Goal: Transaction & Acquisition: Download file/media

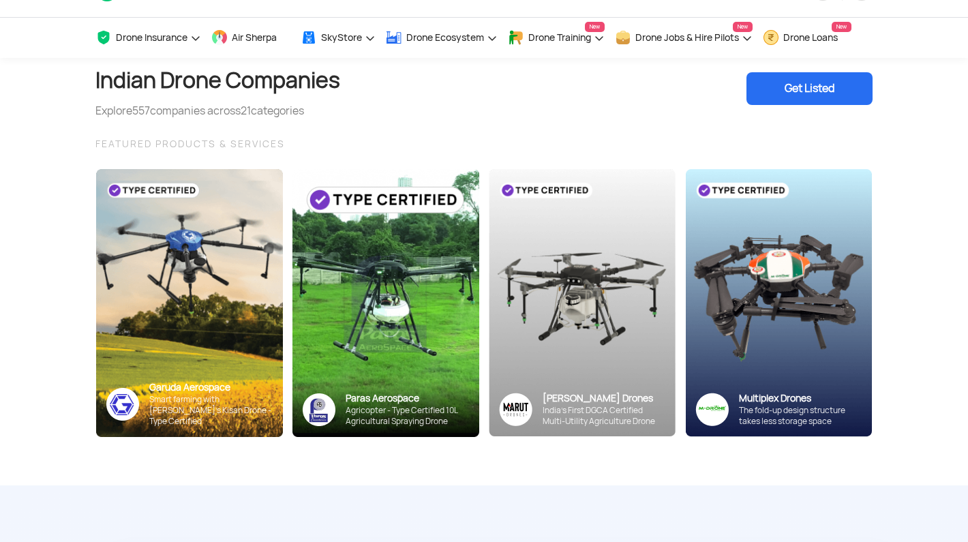
scroll to position [39, 0]
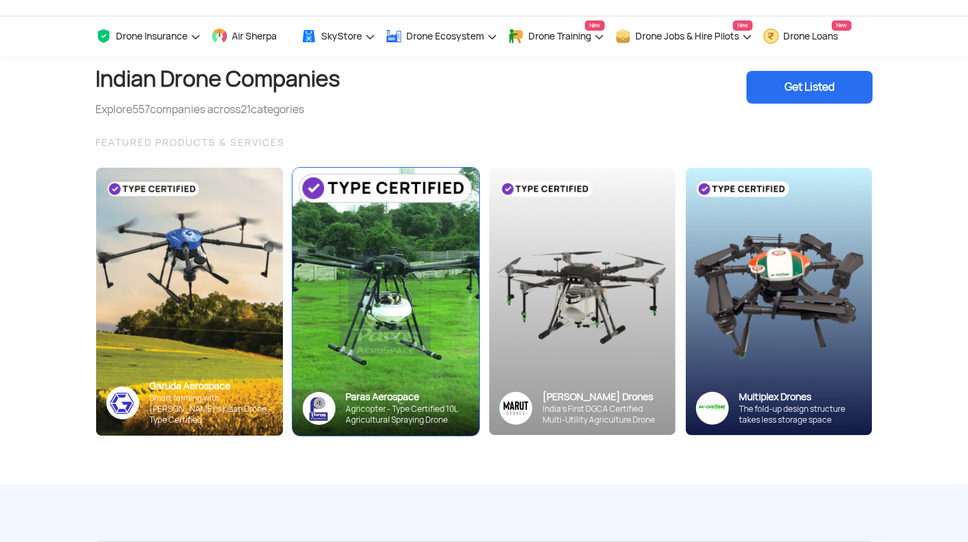
click at [444, 264] on img at bounding box center [385, 301] width 205 height 294
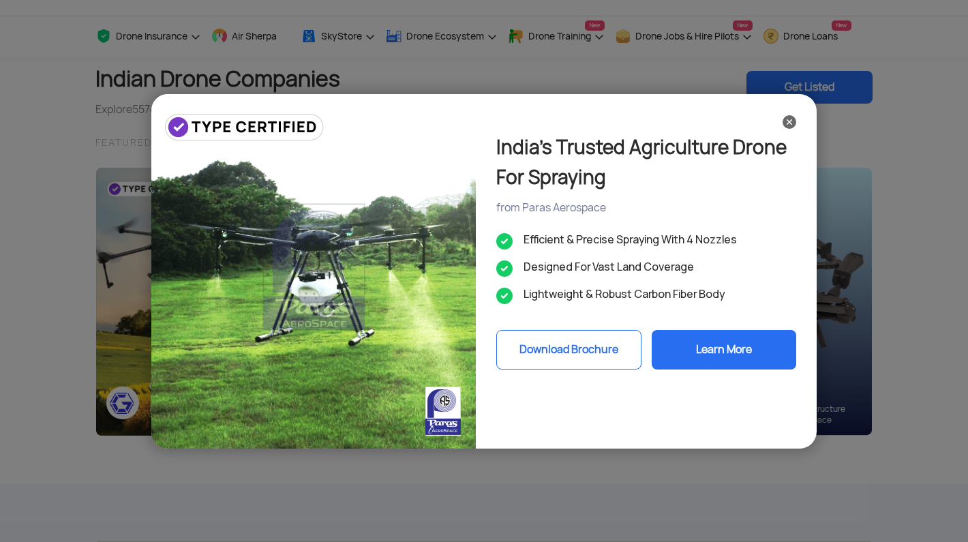
click at [553, 339] on button "Download Brochure" at bounding box center [568, 350] width 145 height 40
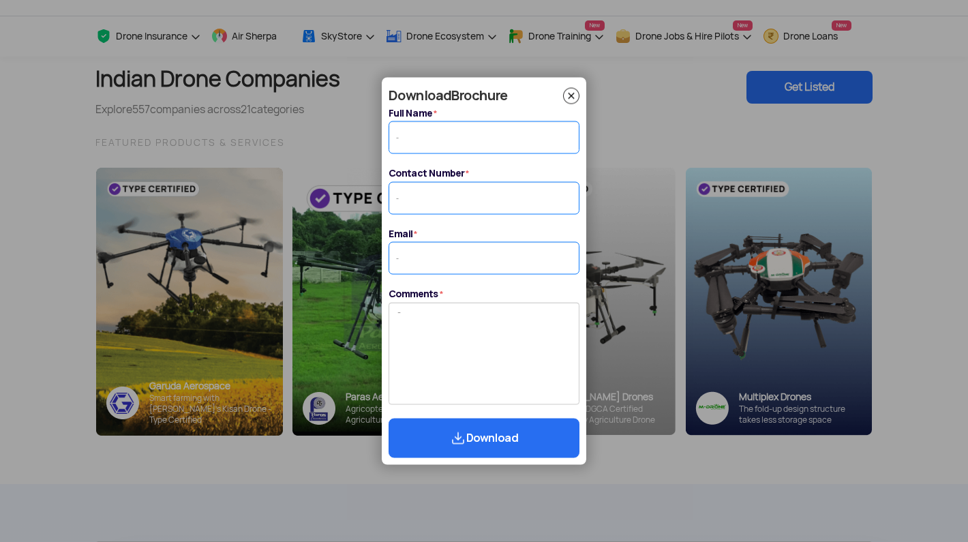
click at [504, 427] on button "Download" at bounding box center [483, 438] width 191 height 40
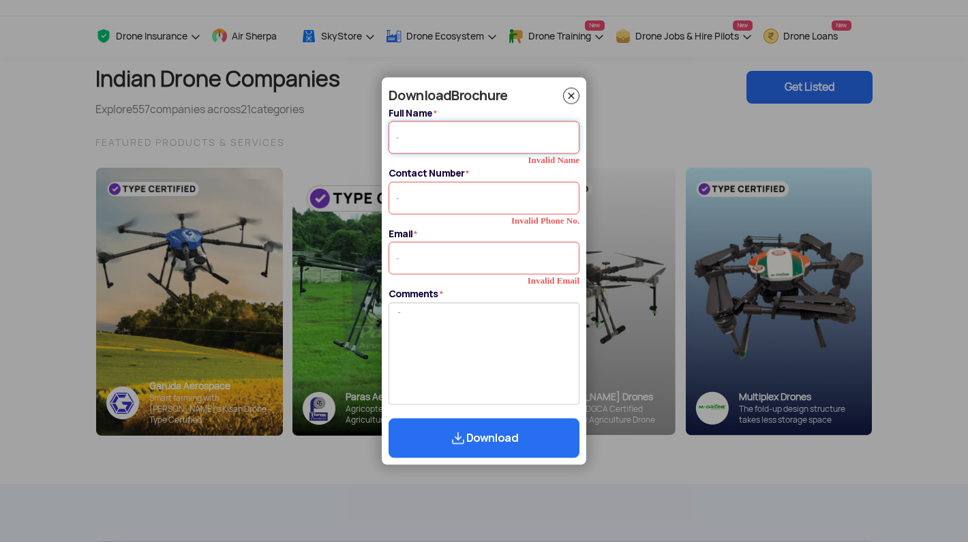
click at [497, 136] on input "Full Name *" at bounding box center [483, 137] width 191 height 33
type input "[PERSON_NAME]"
type input "5556585666"
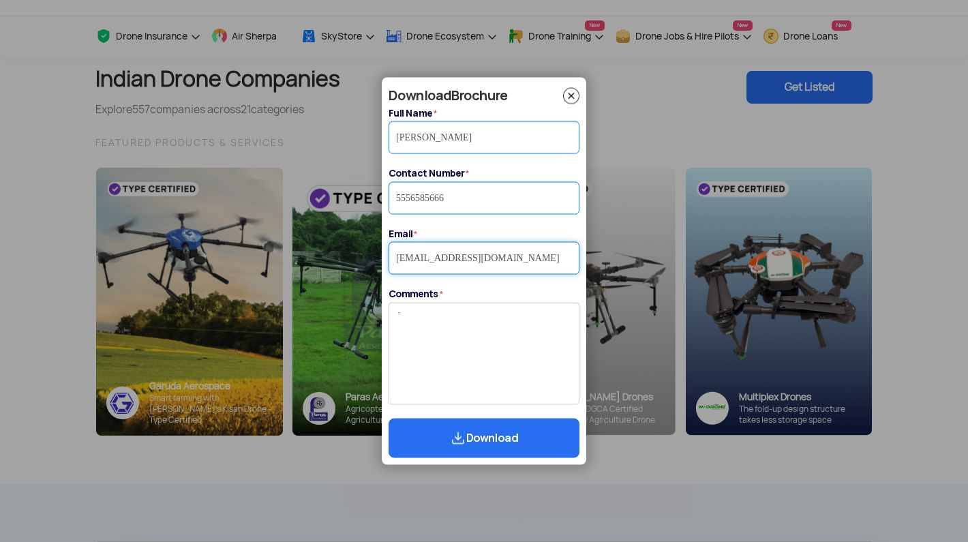
click at [483, 255] on input "[EMAIL_ADDRESS][DOMAIN_NAME]" at bounding box center [483, 258] width 191 height 33
type input "[EMAIL_ADDRESS][DOMAIN_NAME]"
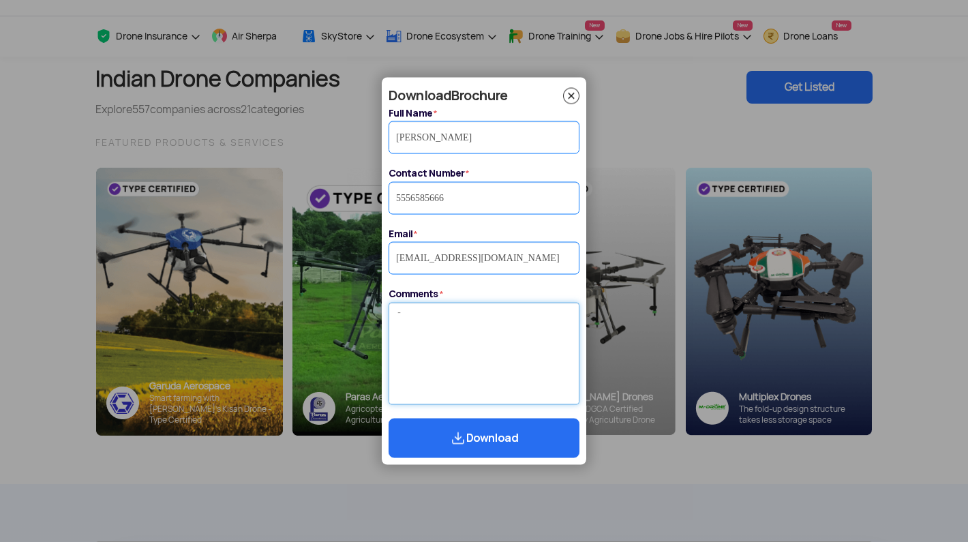
click at [499, 363] on textarea "Comments *" at bounding box center [483, 353] width 191 height 102
click at [502, 444] on button "Download" at bounding box center [483, 438] width 191 height 40
